Goal: Entertainment & Leisure: Consume media (video, audio)

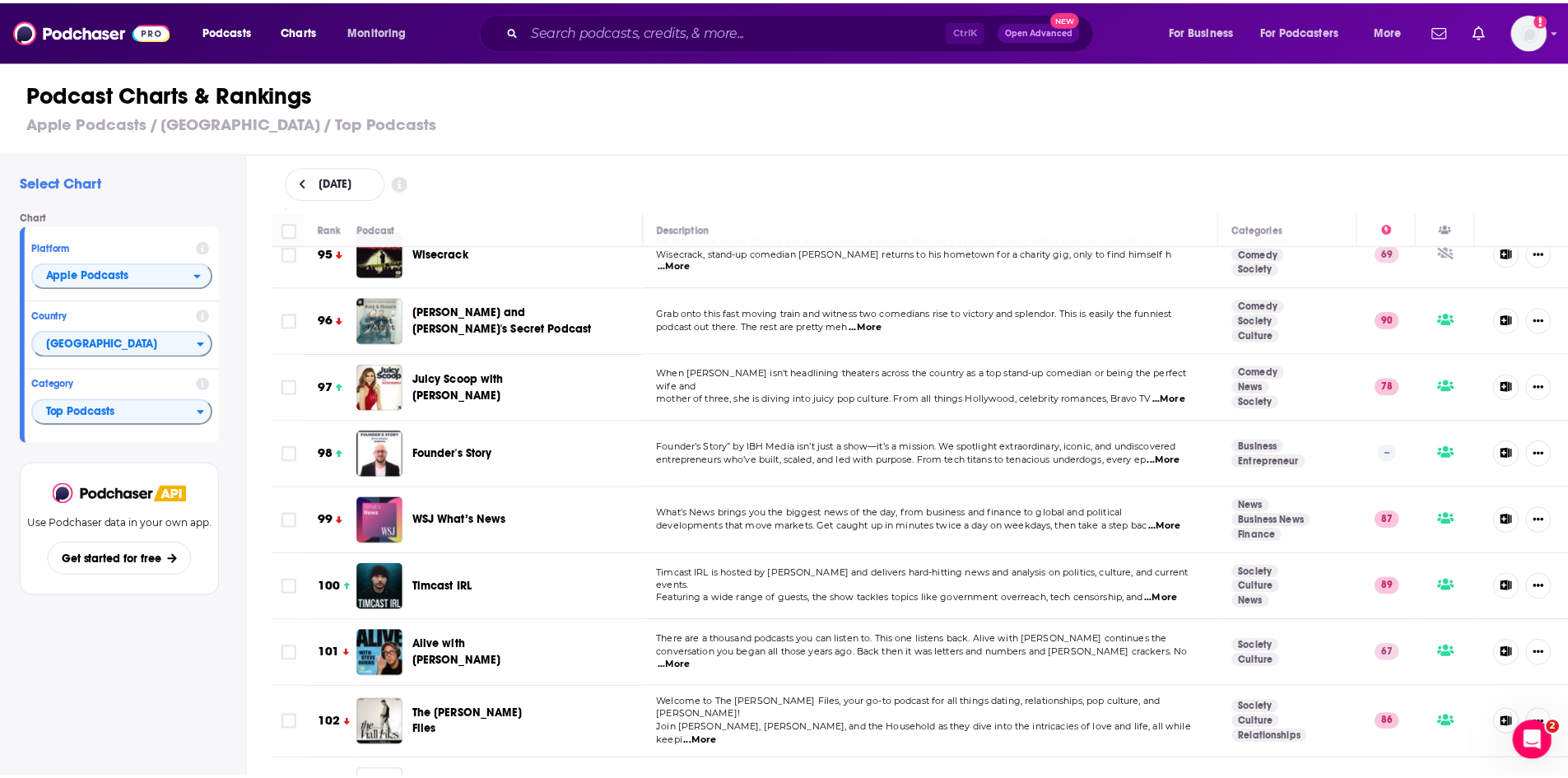
scroll to position [6422, 0]
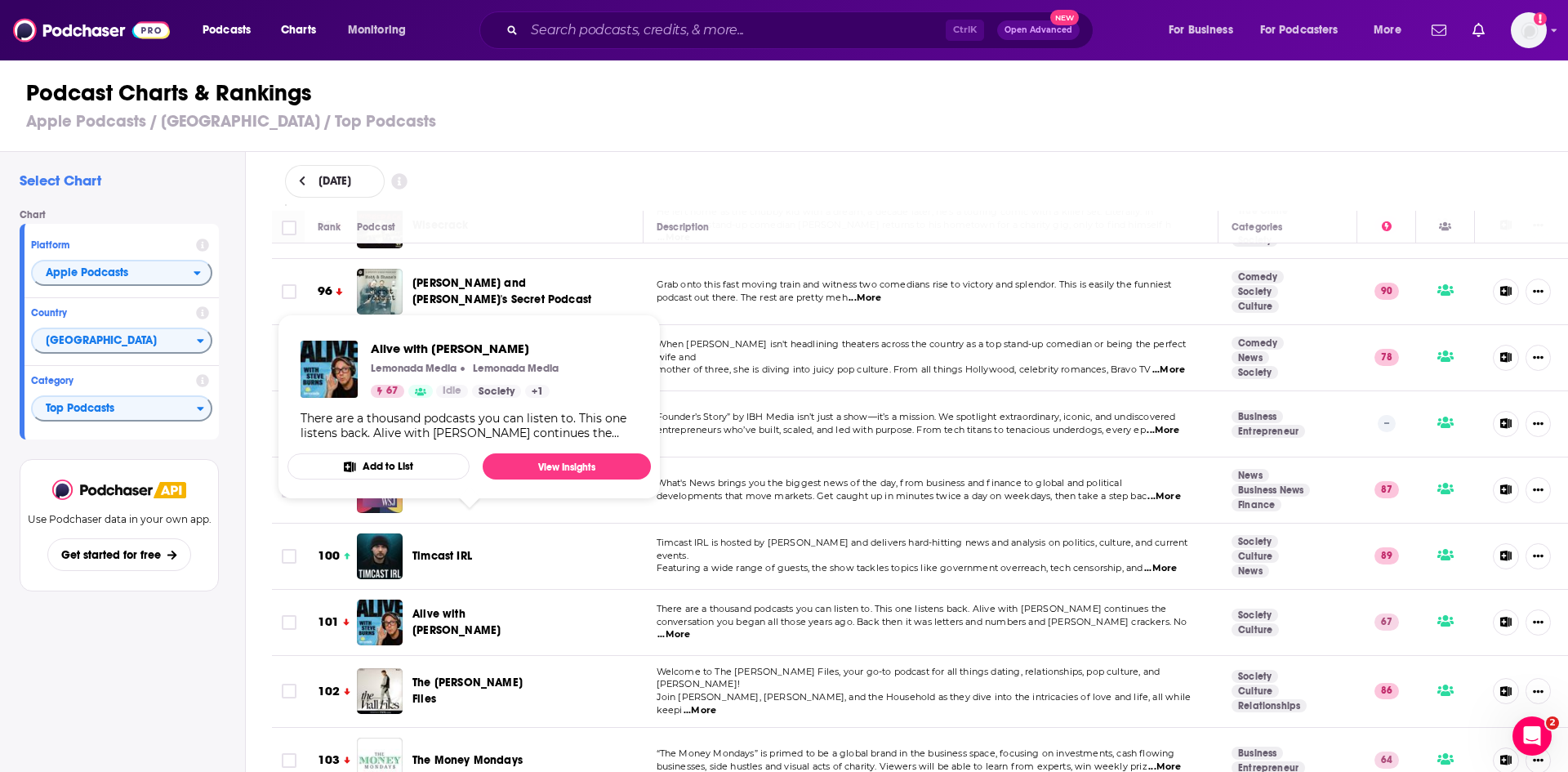
click at [462, 607] on span "Alive with [PERSON_NAME]" at bounding box center [456, 622] width 88 height 30
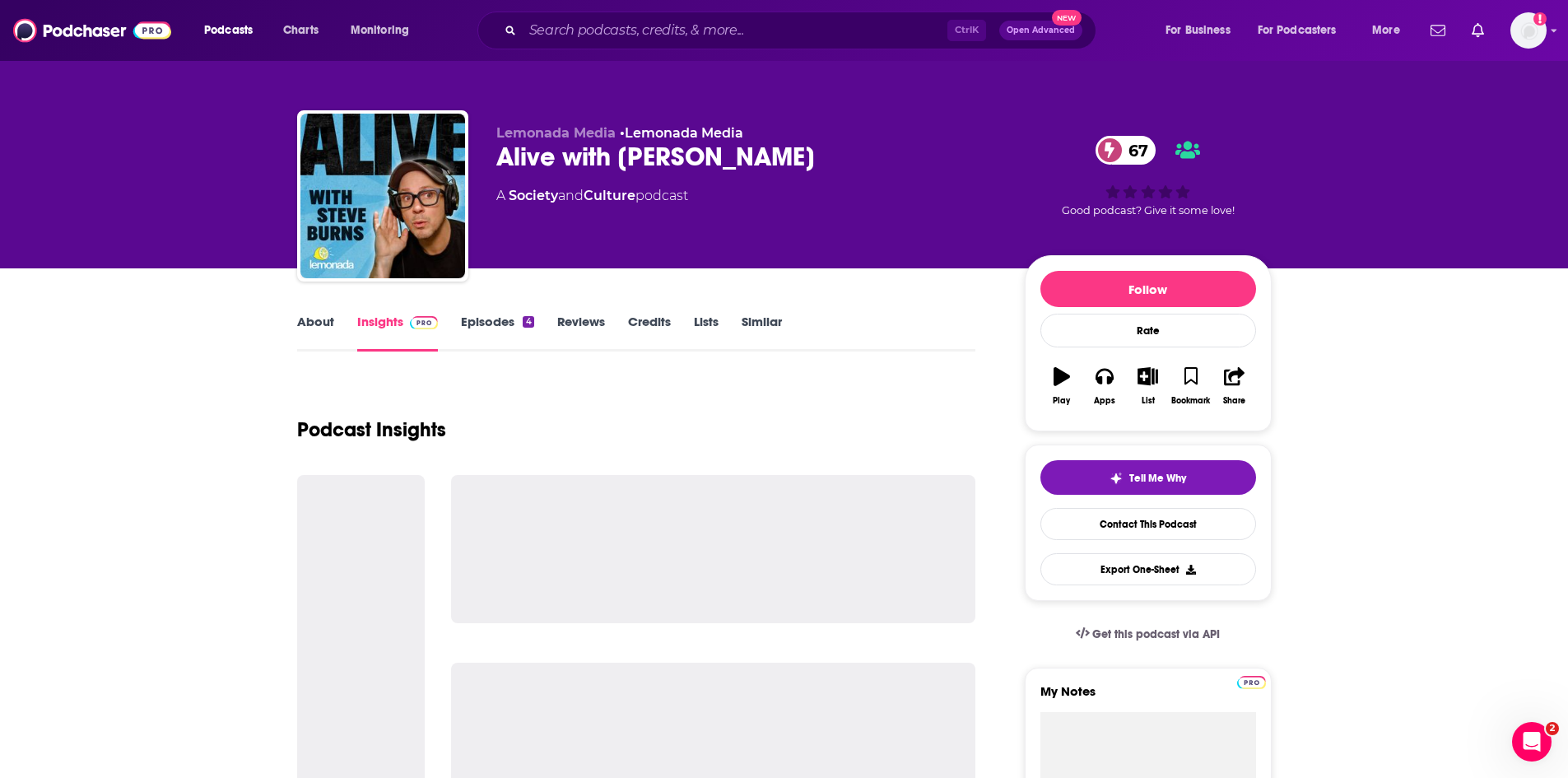
click at [491, 316] on link "Episodes 4" at bounding box center [496, 333] width 72 height 38
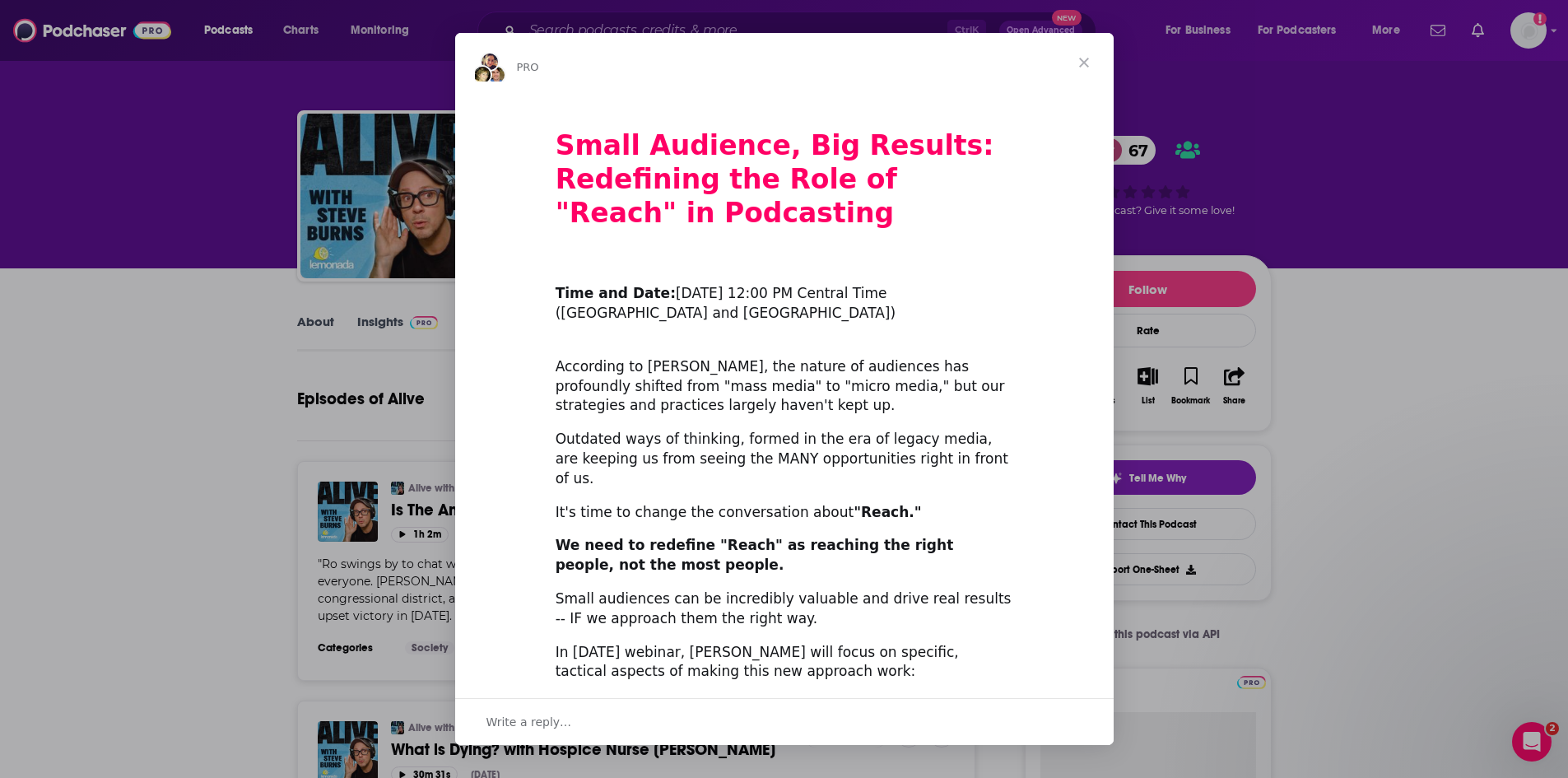
click at [1086, 53] on span "Close" at bounding box center [1083, 62] width 59 height 59
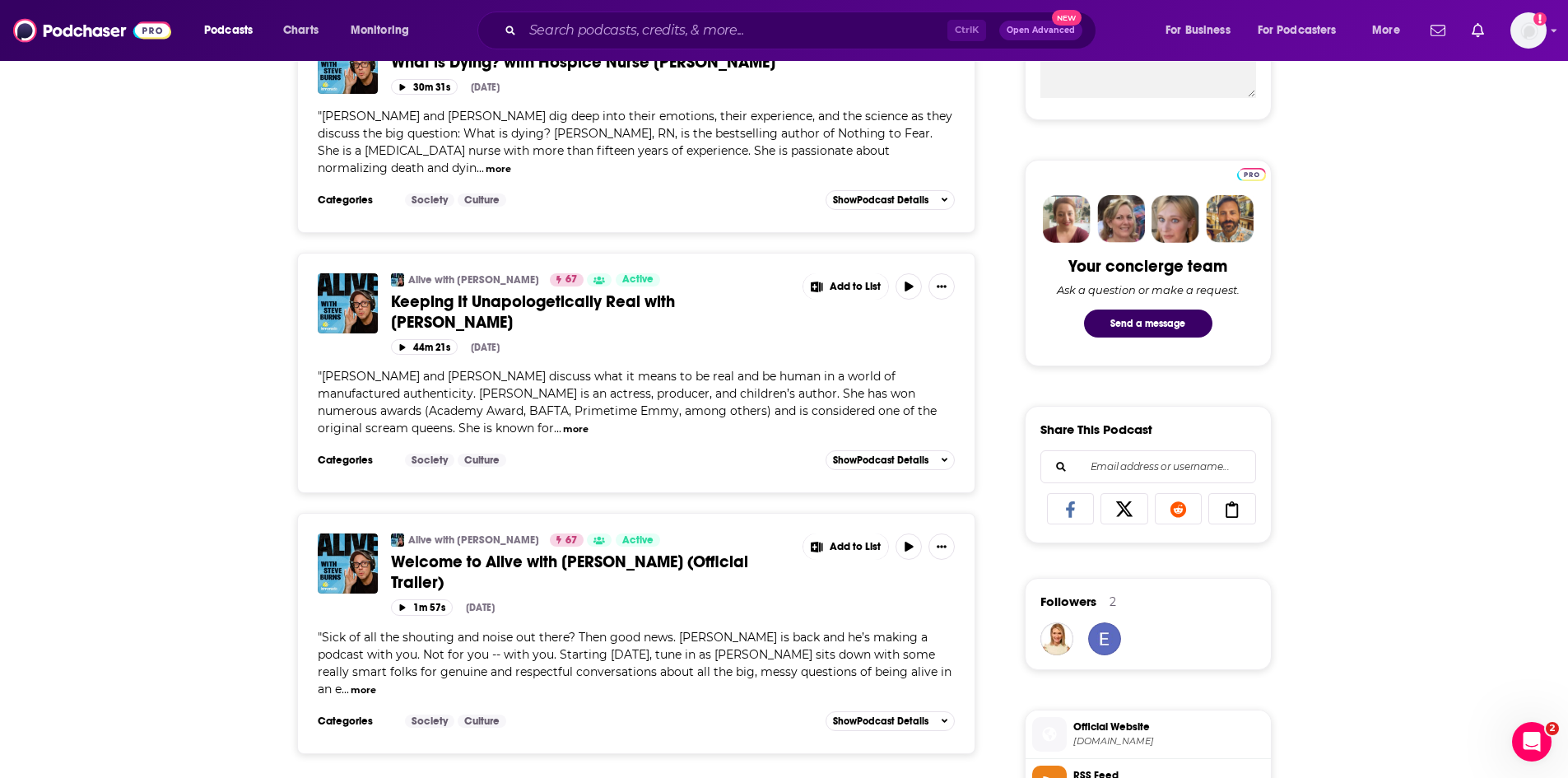
scroll to position [659, 0]
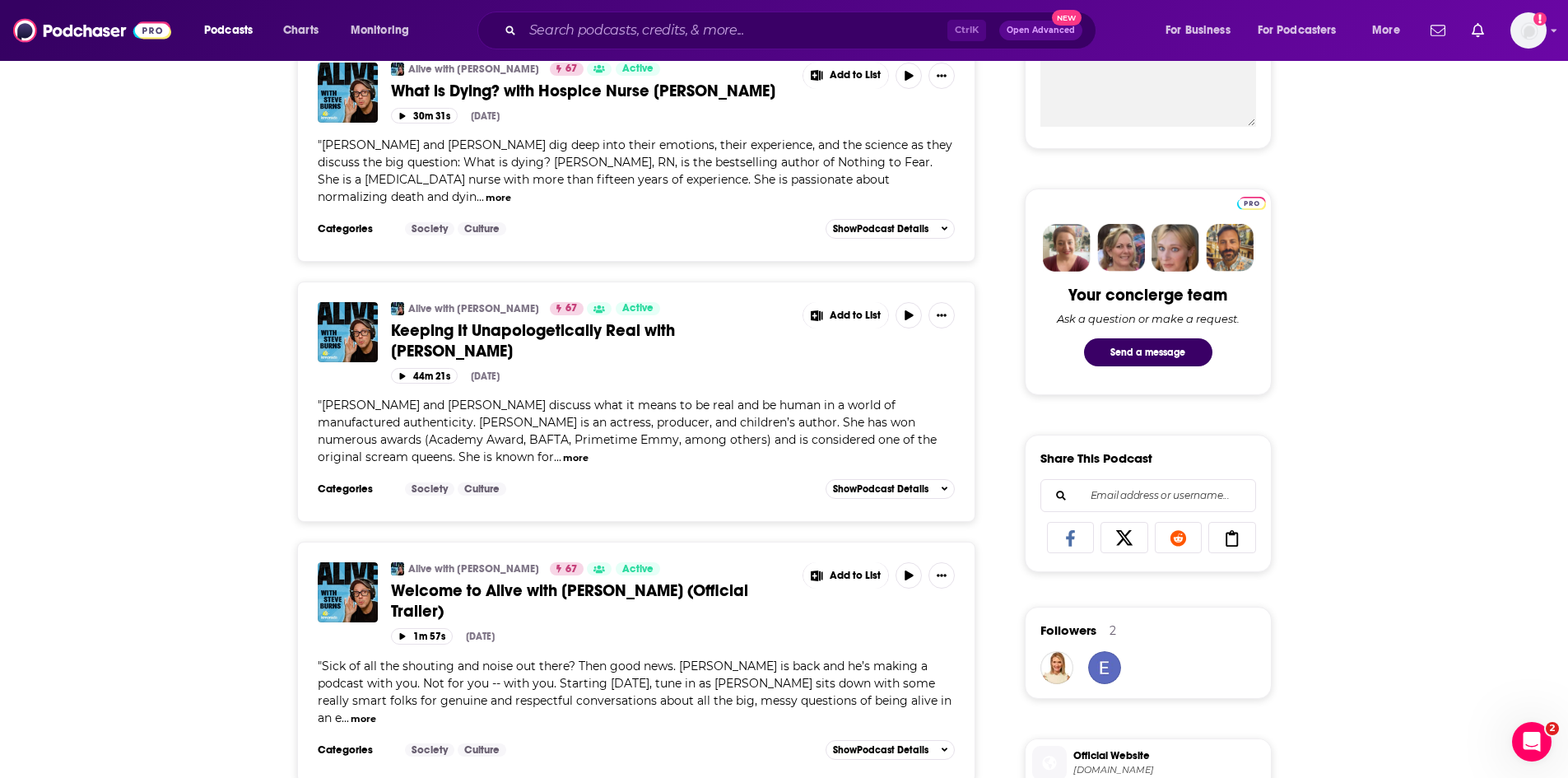
click at [471, 320] on span "Keeping It Unapologetically Real with [PERSON_NAME]" at bounding box center [532, 340] width 284 height 41
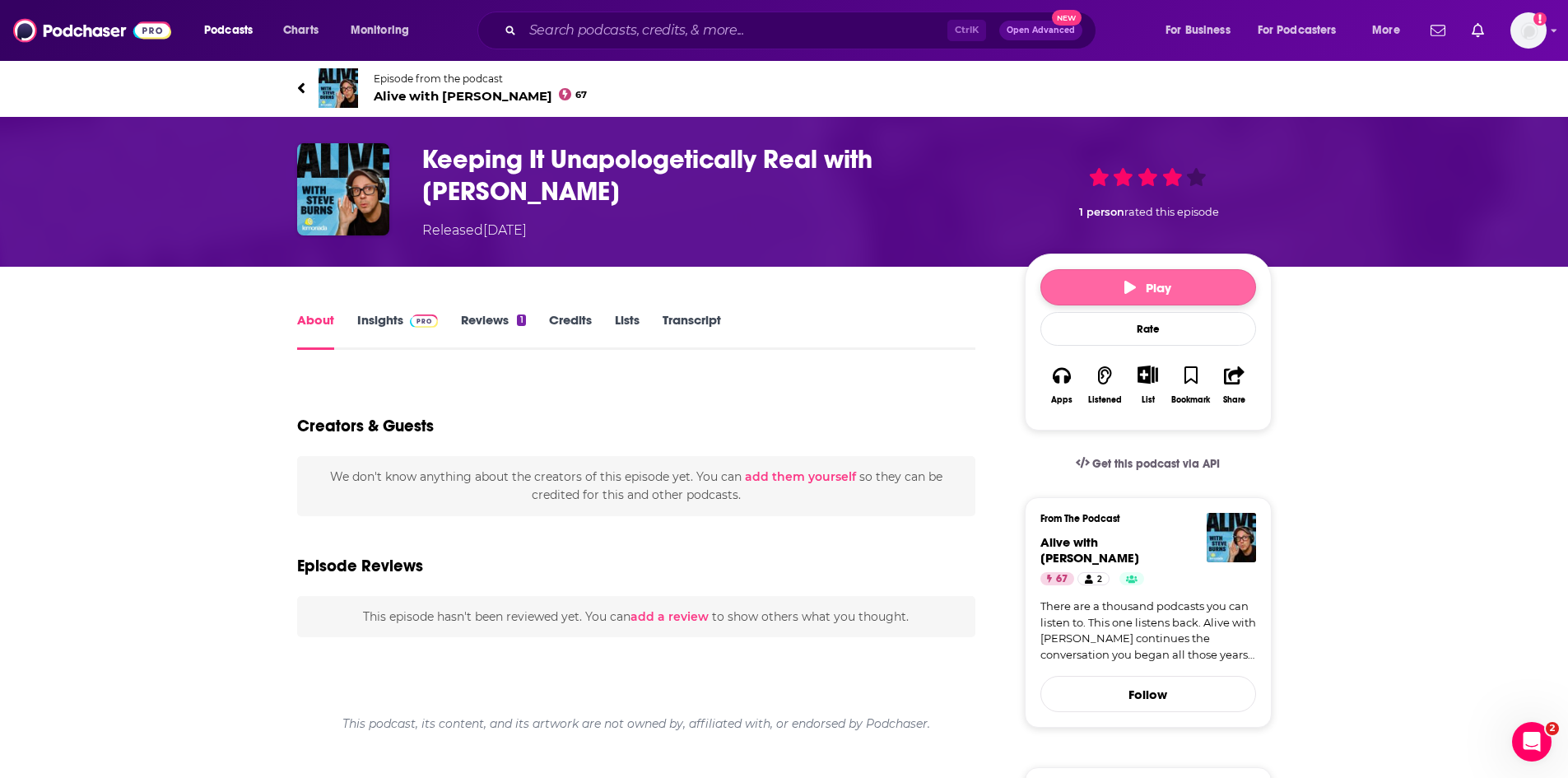
click at [1140, 279] on button "Play" at bounding box center [1148, 287] width 216 height 36
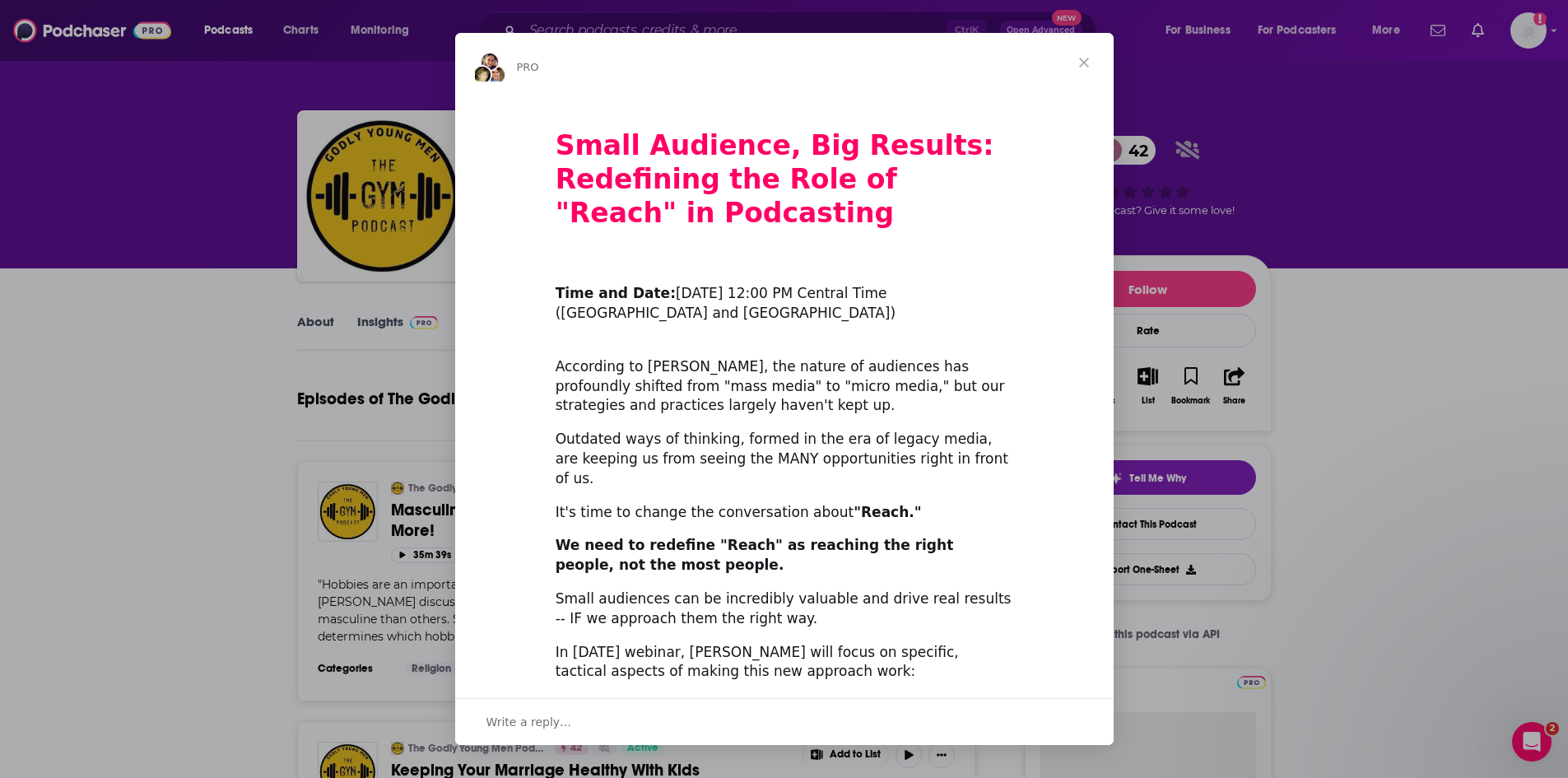
click at [1083, 55] on span "Close" at bounding box center [1083, 62] width 59 height 59
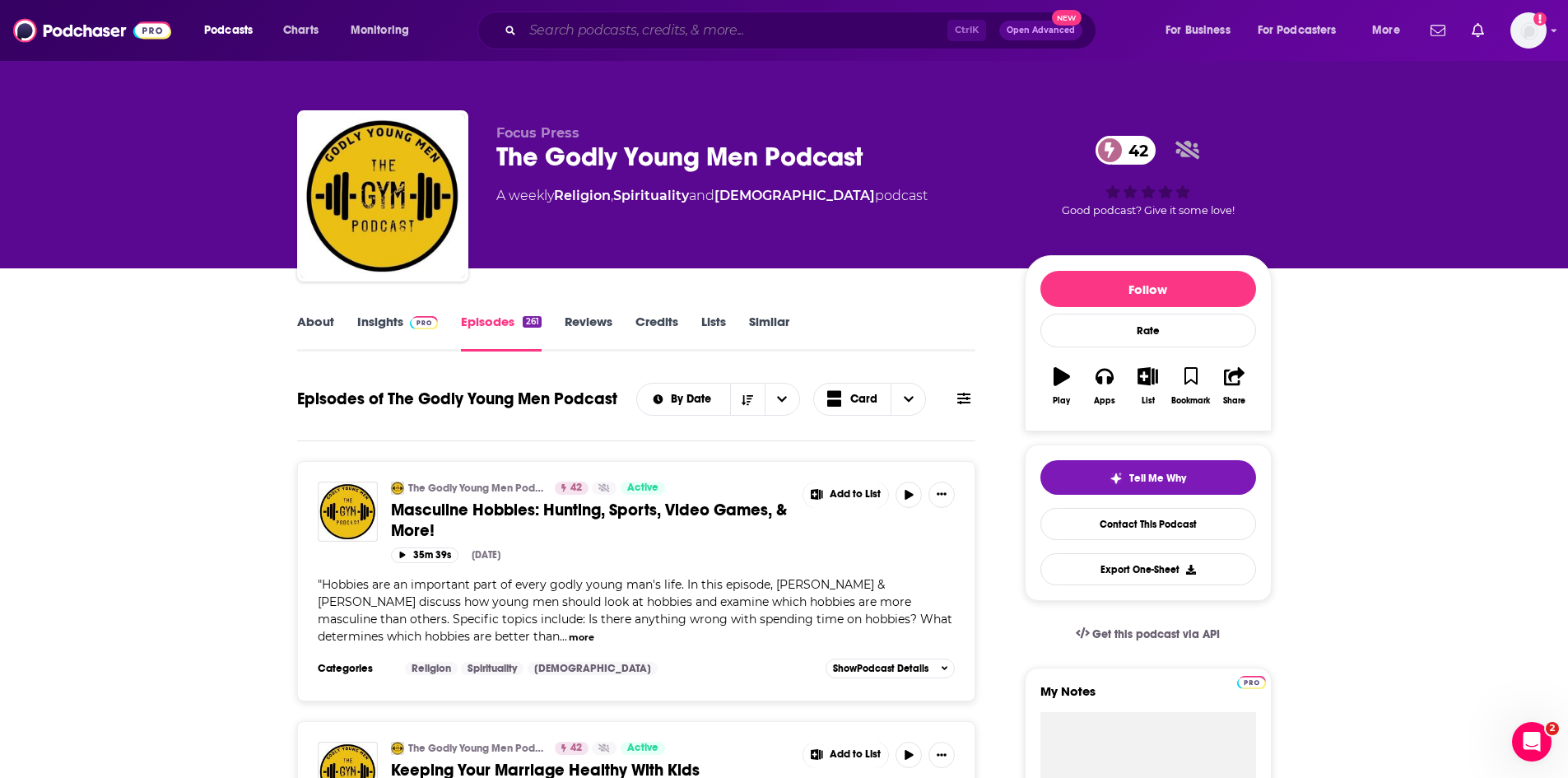
click at [647, 24] on input "Search podcasts, credits, & more..." at bounding box center [735, 30] width 425 height 26
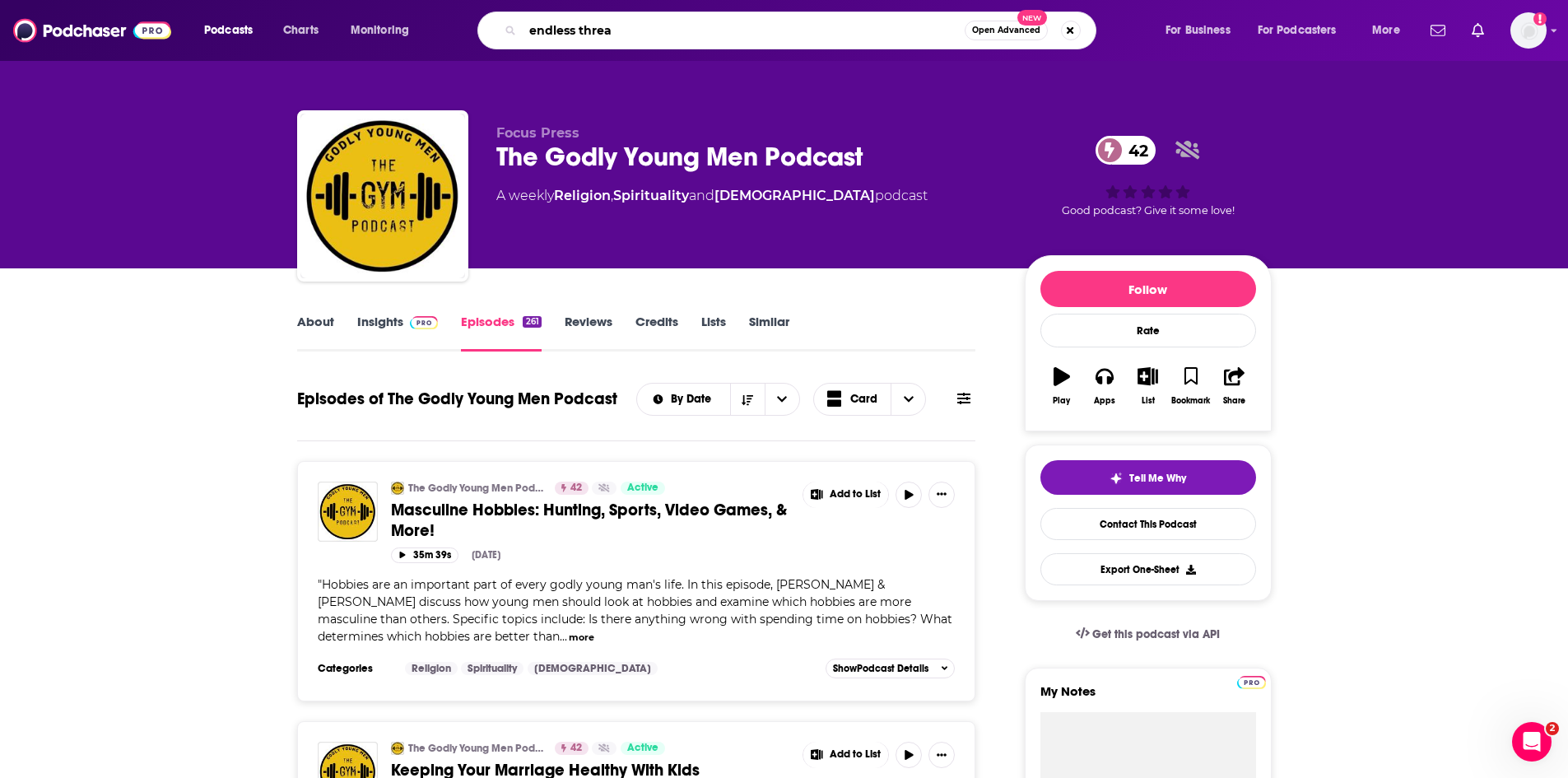
type input "endless thread"
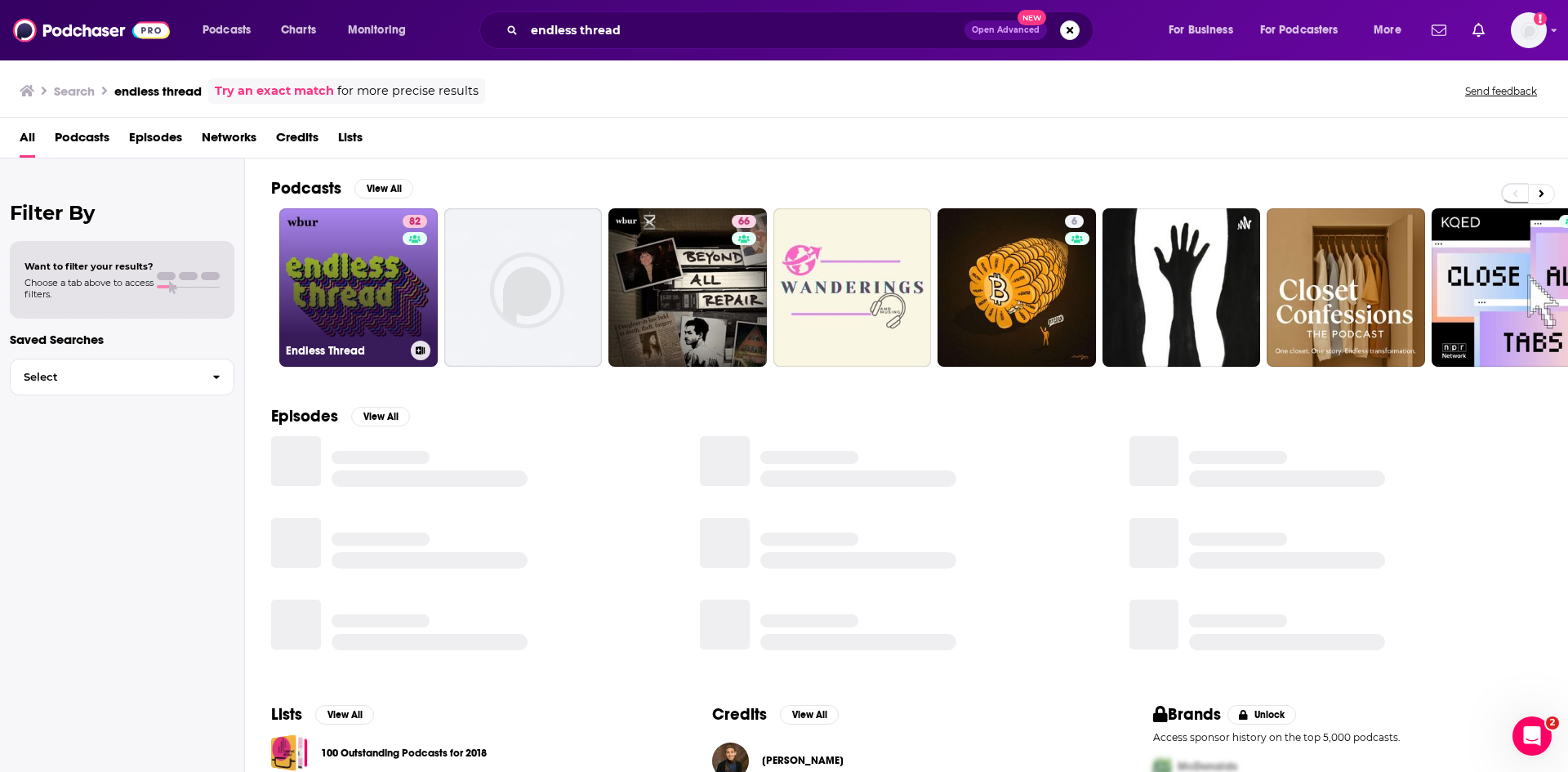
click at [406, 294] on div "82" at bounding box center [417, 278] width 29 height 126
